Goal: Task Accomplishment & Management: Complete application form

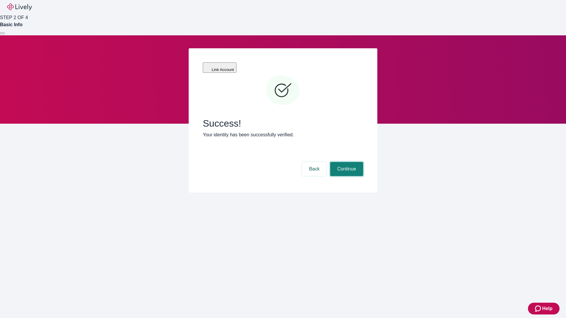
click at [346, 162] on button "Continue" at bounding box center [346, 169] width 33 height 14
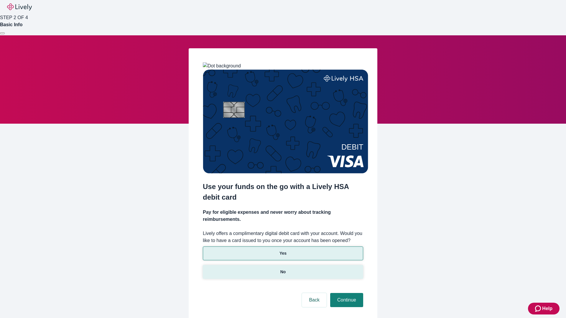
click at [283, 269] on p "No" at bounding box center [283, 272] width 6 height 6
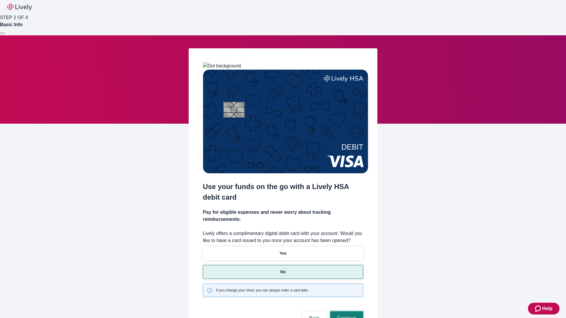
click at [346, 312] on button "Continue" at bounding box center [346, 319] width 33 height 14
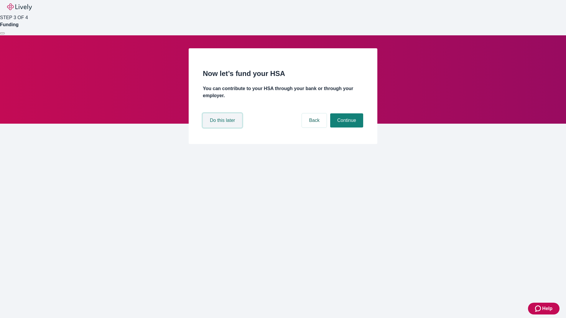
click at [223, 128] on button "Do this later" at bounding box center [222, 120] width 39 height 14
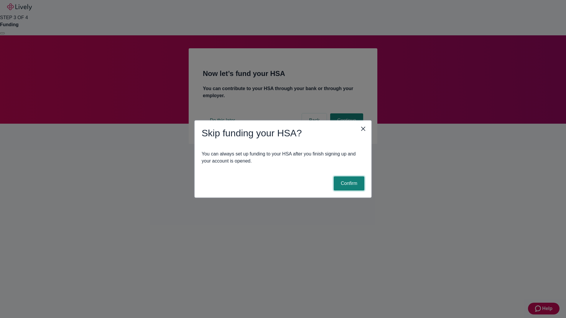
click at [348, 184] on button "Confirm" at bounding box center [349, 184] width 31 height 14
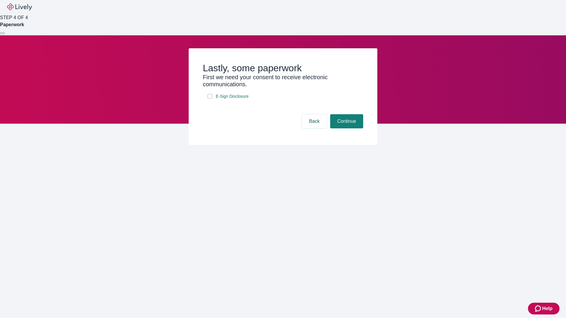
click at [210, 99] on input "E-Sign Disclosure" at bounding box center [210, 96] width 5 height 5
checkbox input "true"
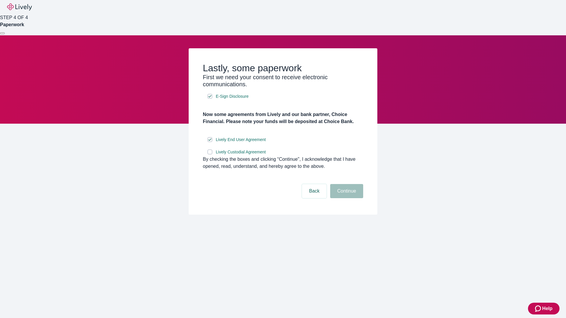
click at [210, 154] on input "Lively Custodial Agreement" at bounding box center [210, 152] width 5 height 5
checkbox input "true"
click at [346, 198] on button "Continue" at bounding box center [346, 191] width 33 height 14
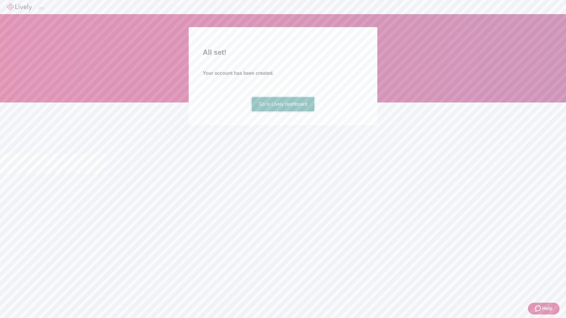
click at [283, 111] on link "Go to Lively dashboard" at bounding box center [283, 104] width 63 height 14
